Goal: Task Accomplishment & Management: Use online tool/utility

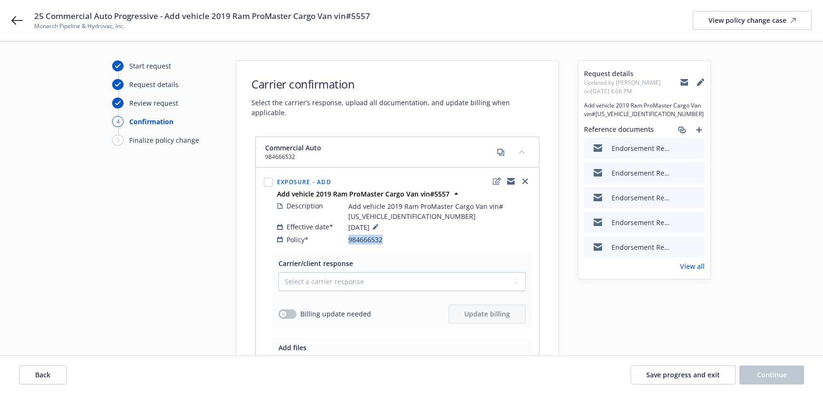
drag, startPoint x: 347, startPoint y: 230, endPoint x: 381, endPoint y: 228, distance: 34.7
click at [381, 234] on div "Policy* 984666532" at bounding box center [404, 239] width 254 height 10
copy div "984666532"
